Goal: Transaction & Acquisition: Subscribe to service/newsletter

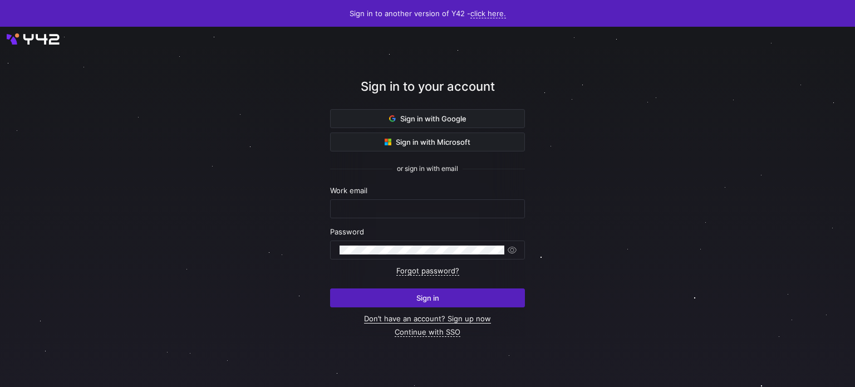
click at [467, 314] on link "Don’t have an account? Sign up now" at bounding box center [427, 318] width 127 height 9
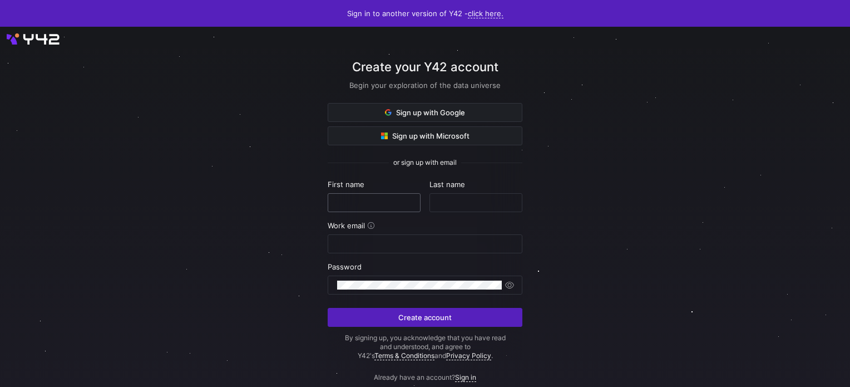
click at [343, 207] on div at bounding box center [374, 203] width 74 height 18
type input "test"
click at [445, 198] on input "text" at bounding box center [476, 202] width 74 height 9
type input "adimn"
click at [456, 245] on input "email" at bounding box center [425, 243] width 176 height 9
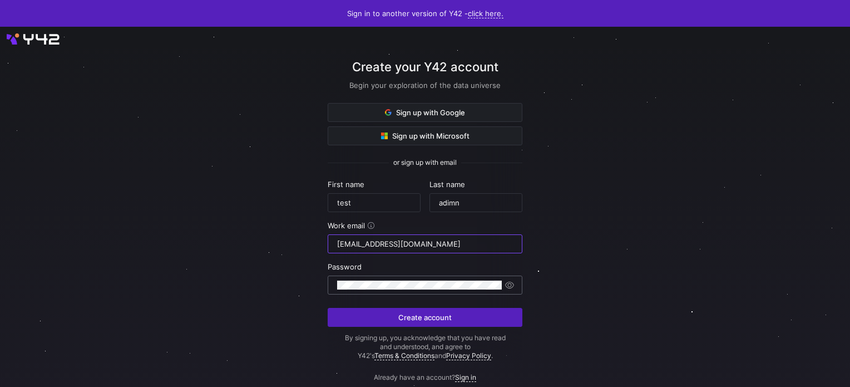
type input "testbug1710@gmail.com"
click at [509, 282] on span "button" at bounding box center [509, 284] width 11 height 11
click at [319, 283] on div "Create your Y42 account Begin your exploration of the data universe Sign up wit…" at bounding box center [425, 221] width 850 height 388
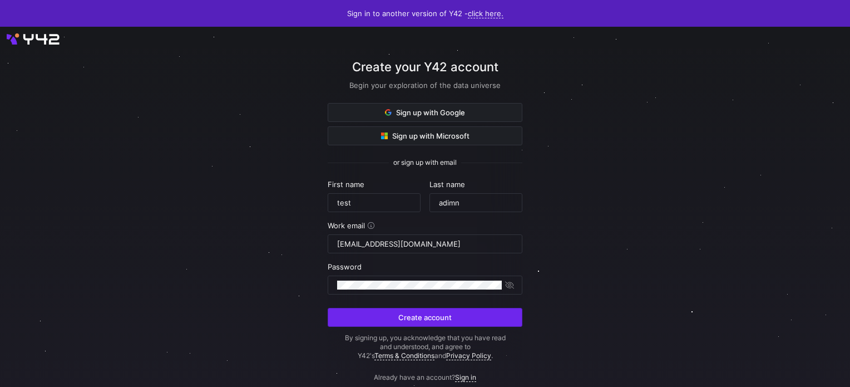
click at [372, 320] on span "submit" at bounding box center [425, 317] width 194 height 18
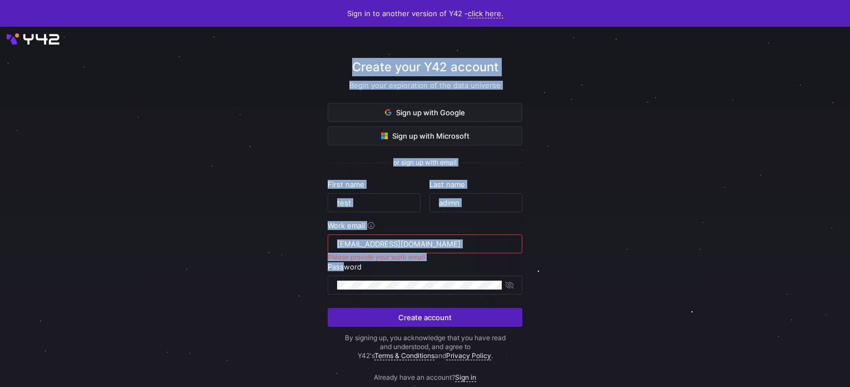
drag, startPoint x: 346, startPoint y: 262, endPoint x: 568, endPoint y: 236, distance: 223.0
click at [623, 240] on div "Create your Y42 account Begin your exploration of the data universe Sign up wit…" at bounding box center [425, 221] width 850 height 388
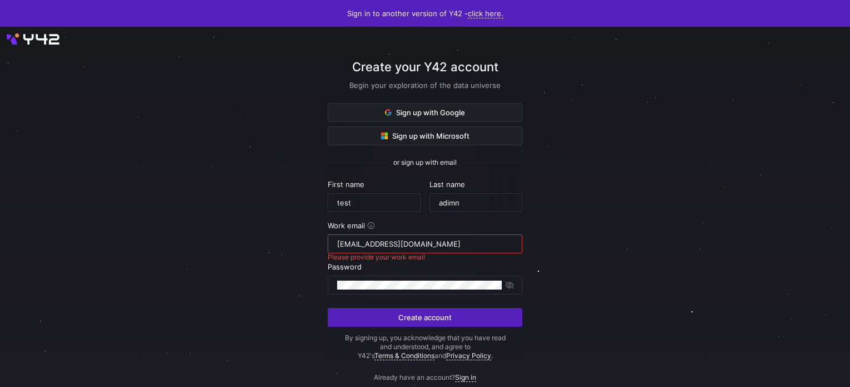
drag, startPoint x: 154, startPoint y: 42, endPoint x: 169, endPoint y: 78, distance: 39.2
click at [164, 58] on div at bounding box center [425, 221] width 850 height 388
